Goal: Transaction & Acquisition: Purchase product/service

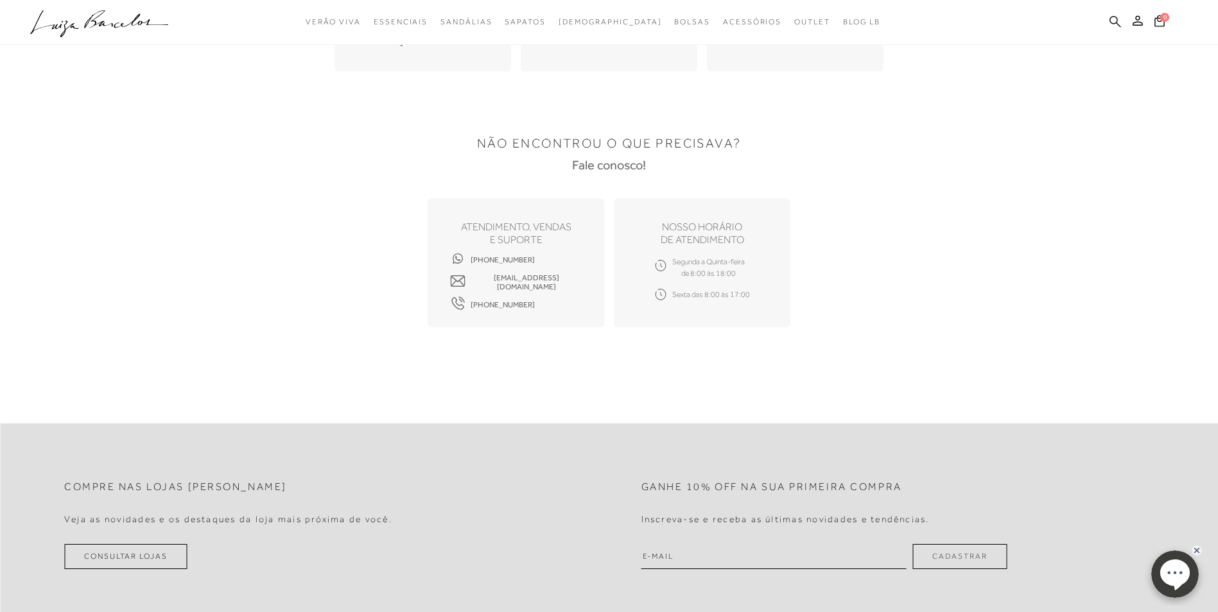
click at [1114, 22] on icon at bounding box center [1115, 21] width 12 height 12
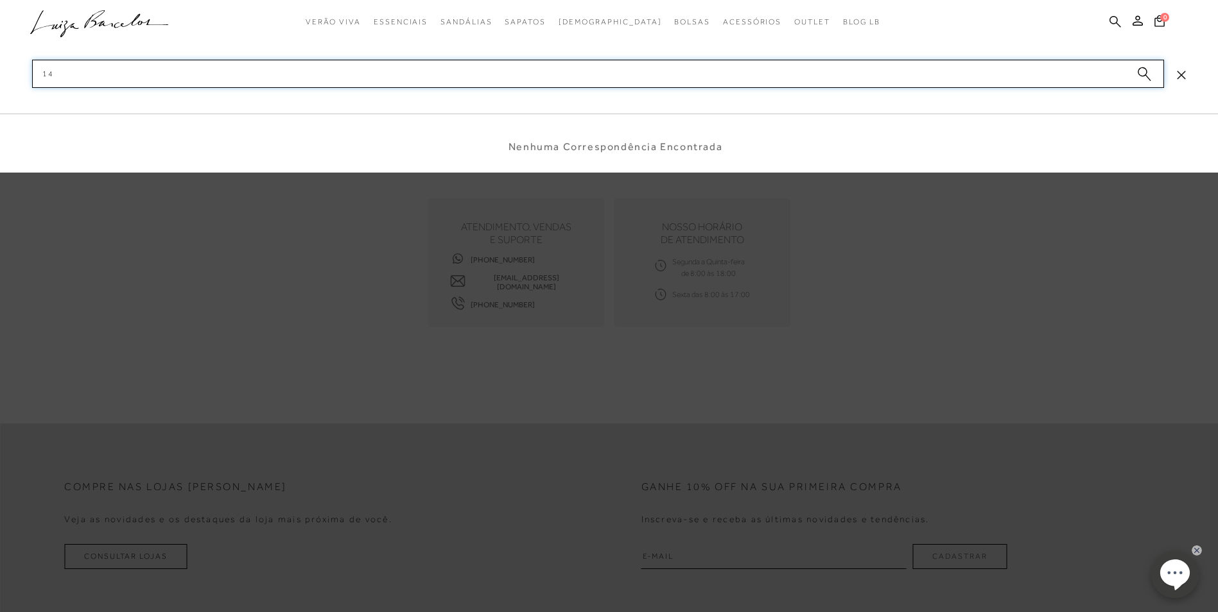
type input "1"
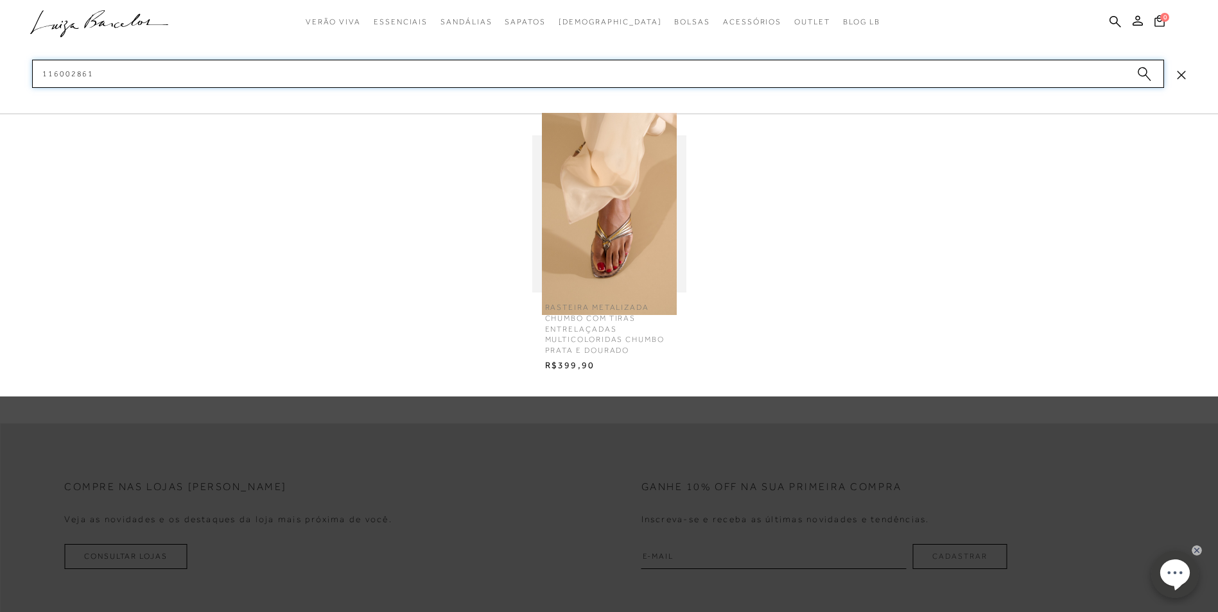
type input "116002861"
click at [646, 227] on img at bounding box center [609, 214] width 154 height 202
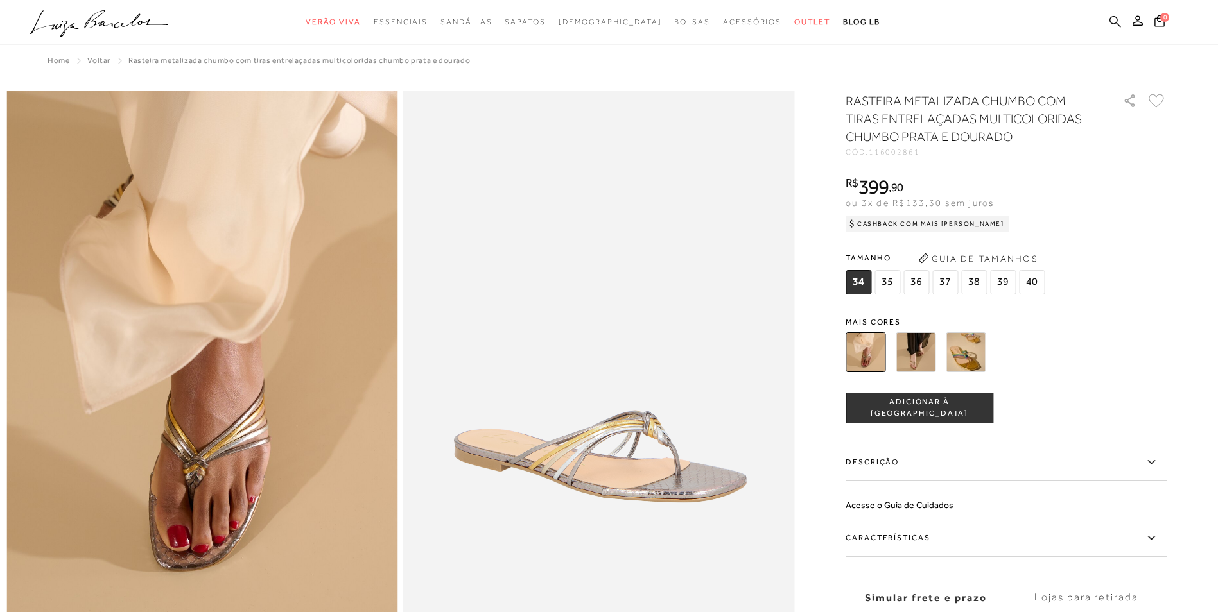
click at [1114, 18] on icon at bounding box center [1115, 21] width 12 height 12
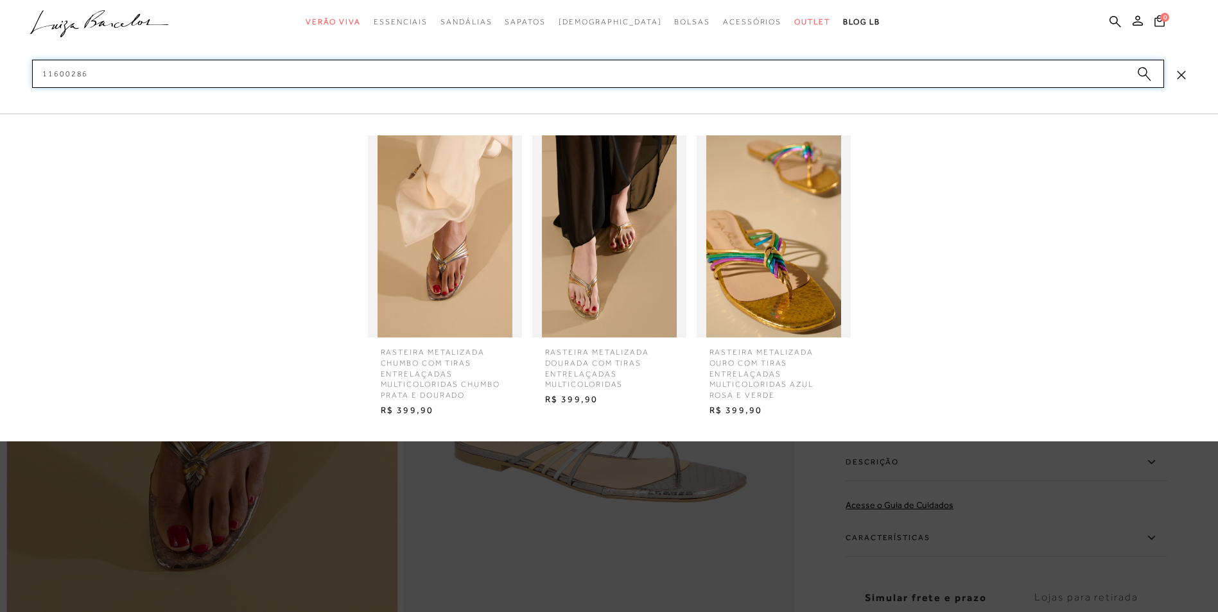
type input "11600286"
click at [627, 303] on img at bounding box center [609, 236] width 154 height 202
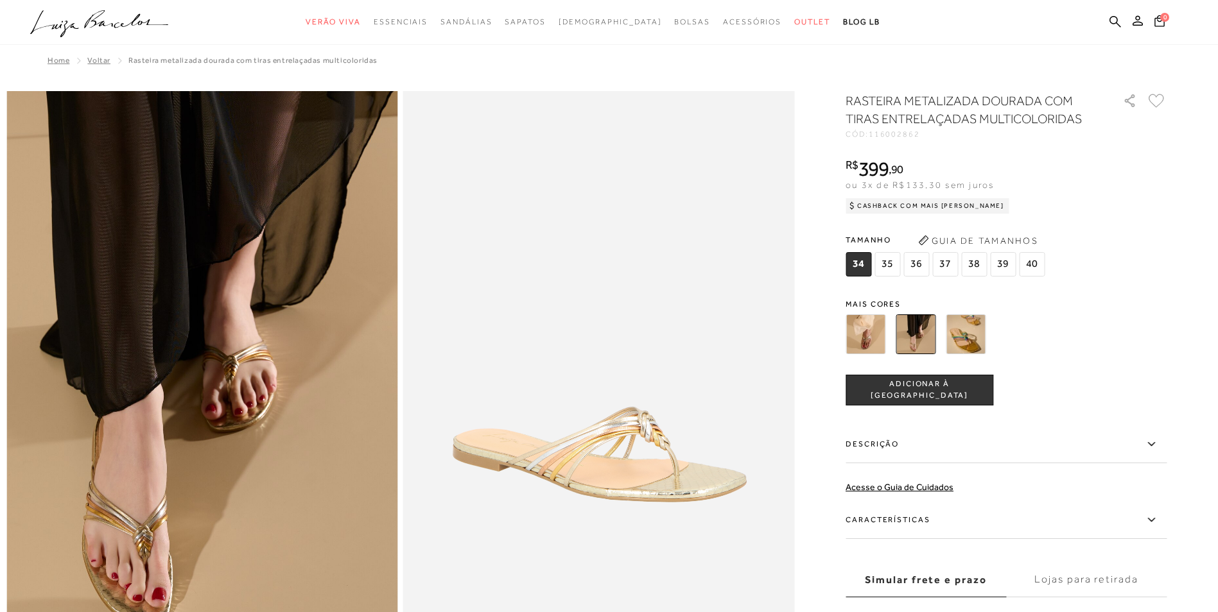
drag, startPoint x: 874, startPoint y: 134, endPoint x: 928, endPoint y: 133, distance: 53.9
click at [928, 133] on div "CÓD: 116002862" at bounding box center [973, 134] width 257 height 8
copy div "116002862"
